Goal: Information Seeking & Learning: Learn about a topic

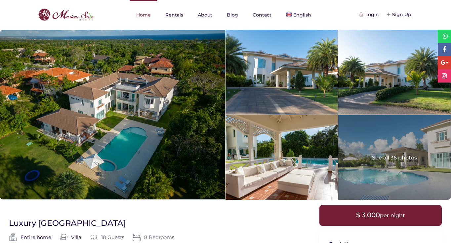
click at [145, 14] on link "Home" at bounding box center [143, 15] width 28 height 30
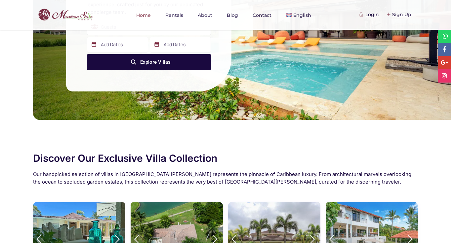
scroll to position [22, 0]
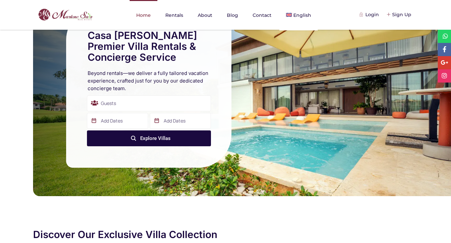
click at [141, 18] on link "Home" at bounding box center [143, 15] width 28 height 30
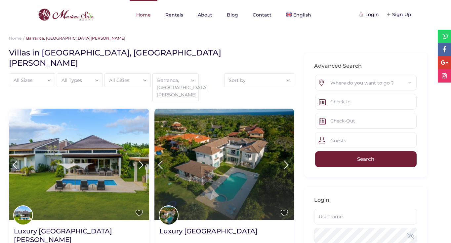
click at [143, 17] on link "Home" at bounding box center [143, 15] width 28 height 30
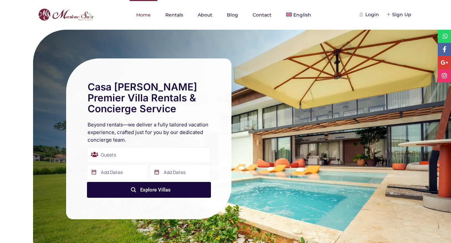
click at [141, 15] on link "Home" at bounding box center [143, 15] width 28 height 30
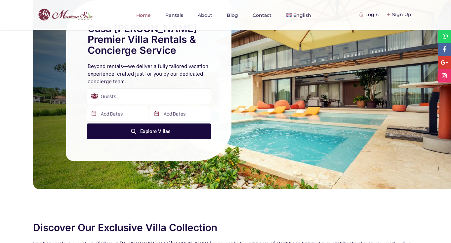
scroll to position [53, 0]
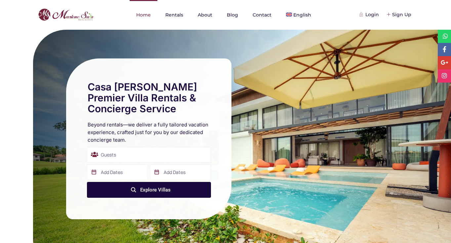
click at [146, 18] on link "Home" at bounding box center [143, 15] width 28 height 30
click at [211, 20] on link "About" at bounding box center [205, 15] width 28 height 30
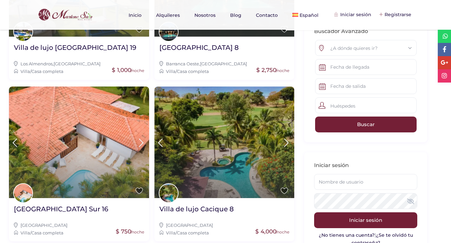
scroll to position [694, 0]
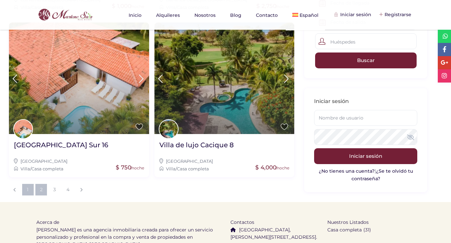
click at [42, 184] on link "2" at bounding box center [41, 190] width 12 height 12
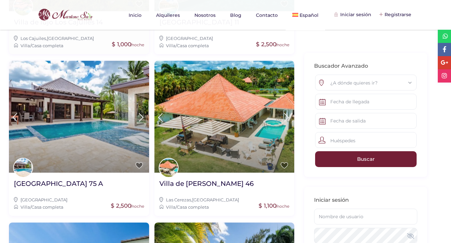
scroll to position [172, 0]
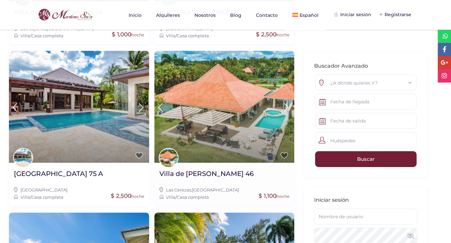
click at [222, 108] on img at bounding box center [224, 107] width 140 height 112
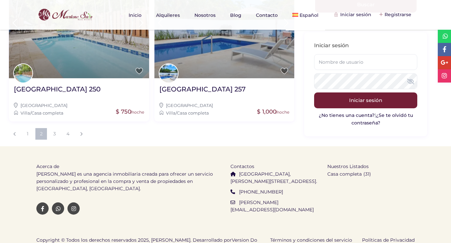
scroll to position [748, 0]
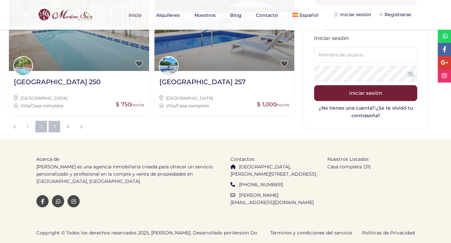
click at [53, 130] on link "3" at bounding box center [55, 127] width 12 height 12
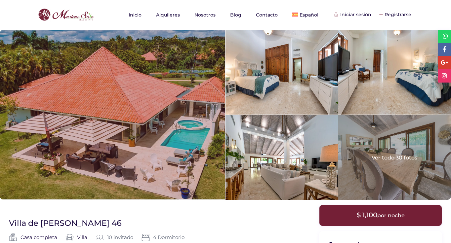
click at [154, 131] on div at bounding box center [112, 115] width 225 height 170
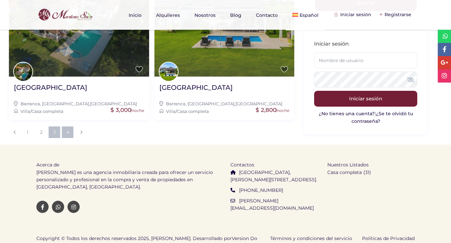
scroll to position [681, 0]
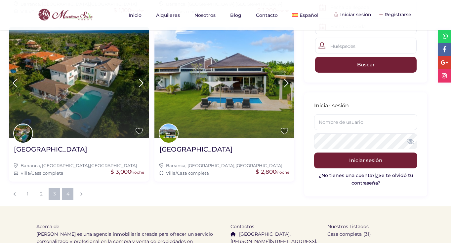
click at [67, 195] on link "4" at bounding box center [68, 194] width 12 height 12
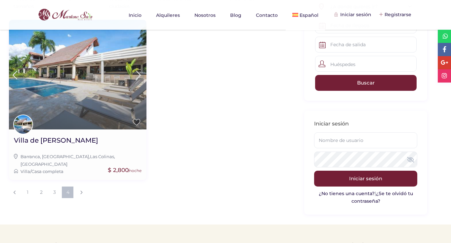
scroll to position [46, 0]
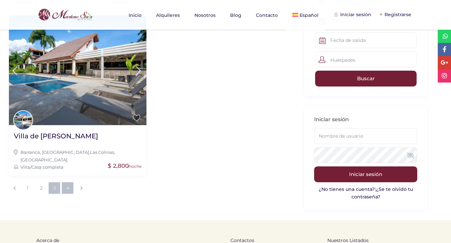
click at [52, 182] on link "3" at bounding box center [55, 188] width 12 height 12
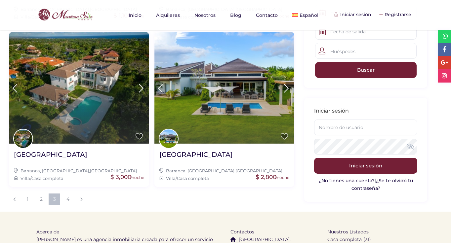
scroll to position [668, 0]
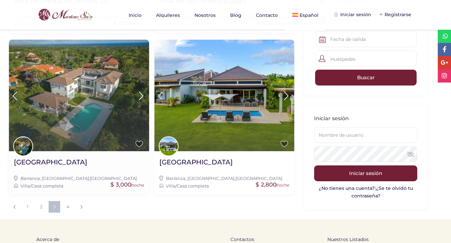
click at [81, 101] on img at bounding box center [79, 96] width 140 height 112
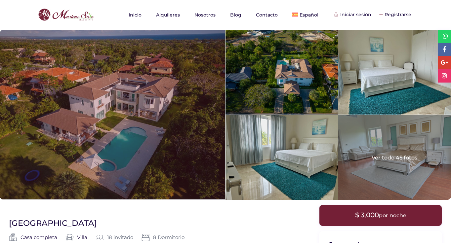
click at [99, 102] on div at bounding box center [112, 115] width 225 height 170
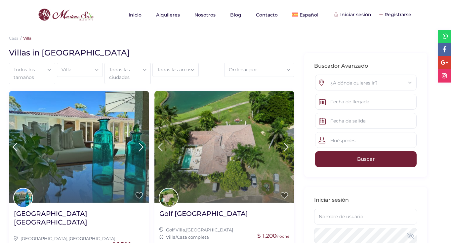
click at [235, 68] on div "Ordenar por" at bounding box center [259, 69] width 63 height 13
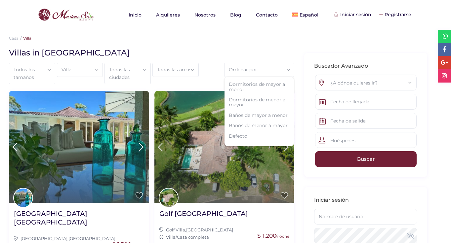
scroll to position [6, 0]
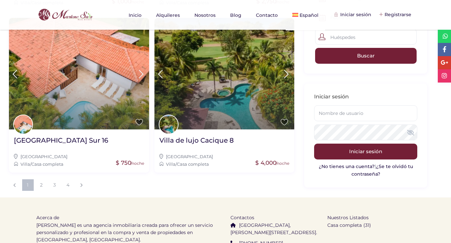
scroll to position [723, 0]
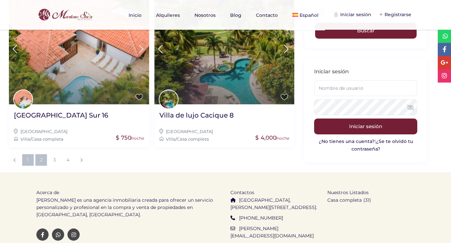
click at [42, 154] on link "2" at bounding box center [41, 160] width 12 height 12
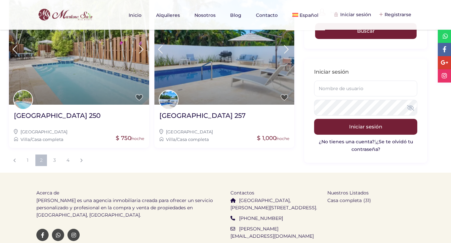
scroll to position [722, 0]
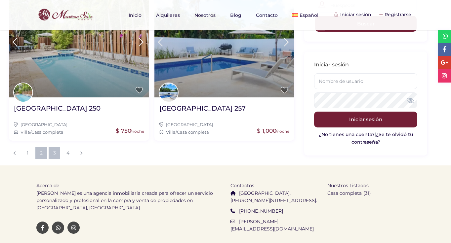
click at [56, 157] on link "3" at bounding box center [55, 153] width 12 height 12
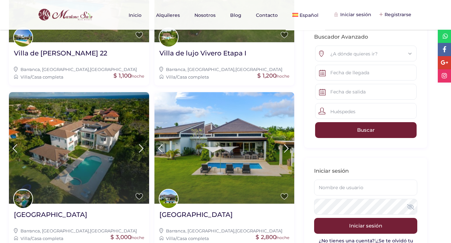
scroll to position [722, 0]
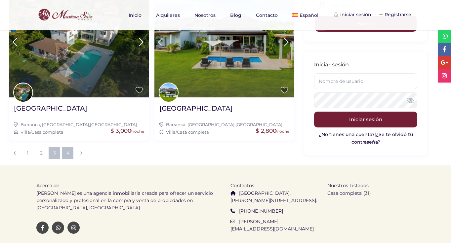
click at [66, 155] on link "4" at bounding box center [68, 153] width 12 height 12
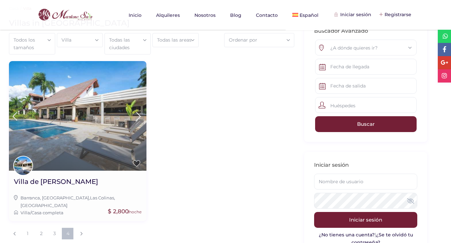
scroll to position [79, 0]
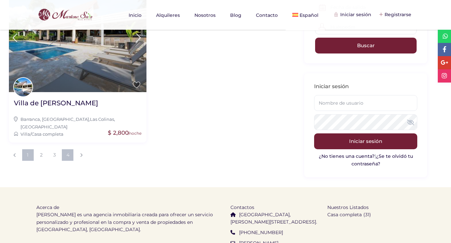
click at [27, 152] on link "1" at bounding box center [28, 155] width 12 height 12
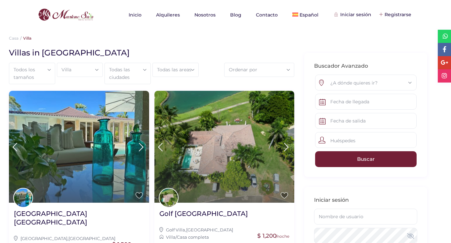
click at [84, 69] on div "Villa" at bounding box center [79, 69] width 39 height 13
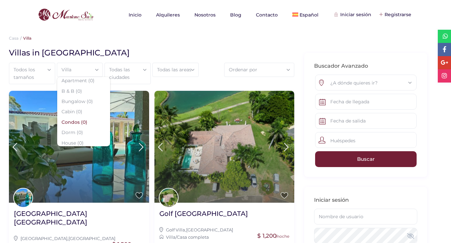
scroll to position [44, 0]
click at [93, 37] on ol "Casa Villa" at bounding box center [225, 38] width 433 height 7
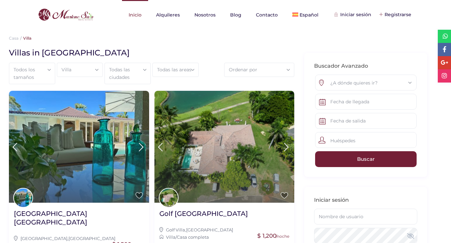
click at [136, 17] on link "Inicio" at bounding box center [135, 15] width 26 height 30
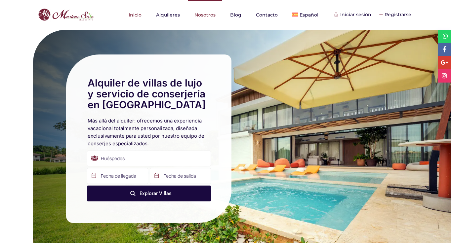
click at [199, 11] on link "Nosotros" at bounding box center [205, 15] width 34 height 30
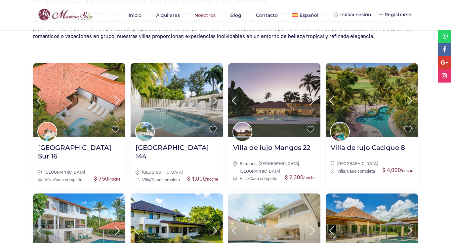
scroll to position [1126, 0]
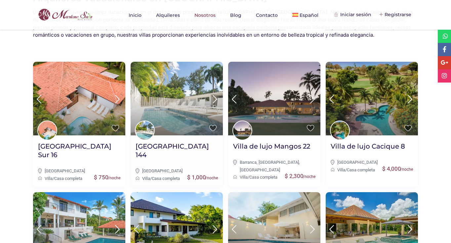
click at [151, 101] on img at bounding box center [176, 99] width 92 height 74
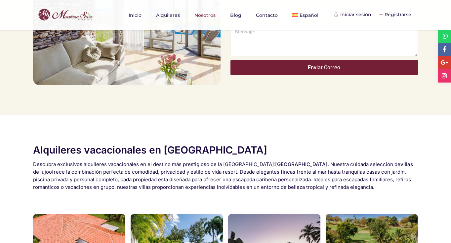
scroll to position [852, 0]
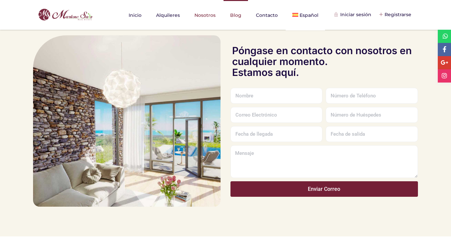
click at [229, 18] on link "Blog" at bounding box center [235, 15] width 24 height 30
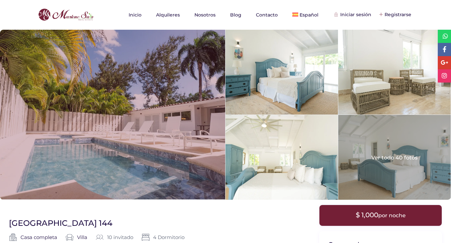
click at [136, 100] on div at bounding box center [112, 115] width 225 height 170
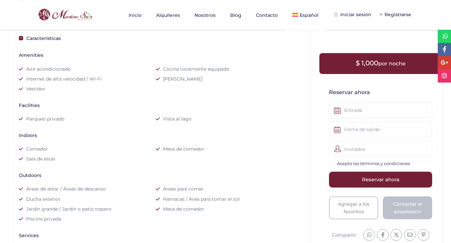
scroll to position [327, 0]
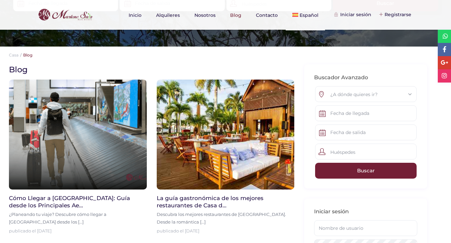
scroll to position [5, 0]
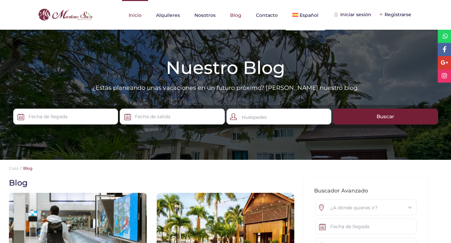
click at [138, 14] on link "Inicio" at bounding box center [135, 15] width 26 height 30
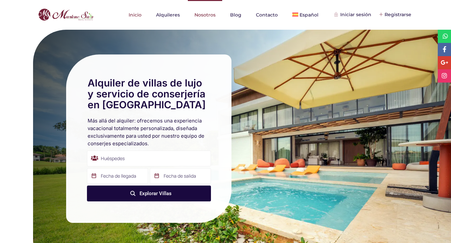
click at [204, 16] on link "Nosotros" at bounding box center [205, 15] width 34 height 30
